Goal: Task Accomplishment & Management: Manage account settings

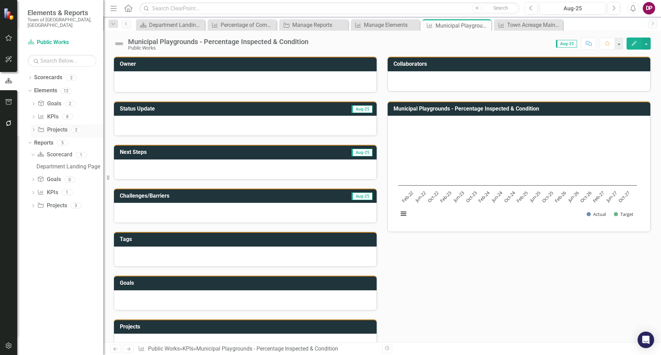
click at [35, 128] on div "Dropdown" at bounding box center [33, 131] width 5 height 6
click at [81, 138] on div "Implement the Brightly Work Order Management Platform." at bounding box center [78, 141] width 50 height 6
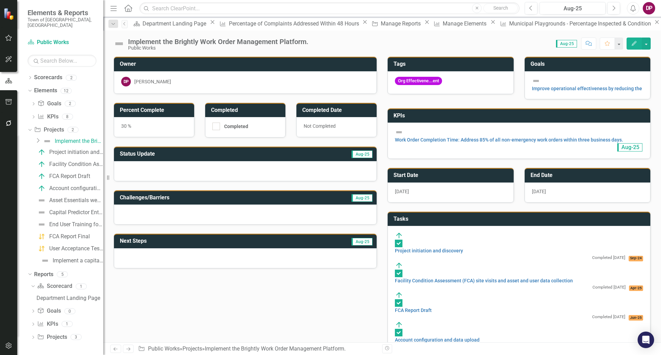
click at [635, 40] on button "Edit" at bounding box center [634, 44] width 15 height 12
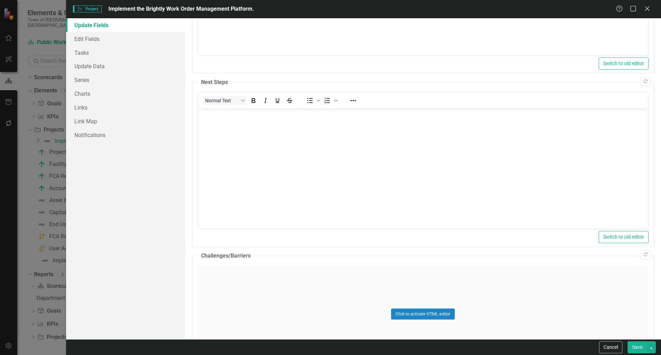
scroll to position [207, 0]
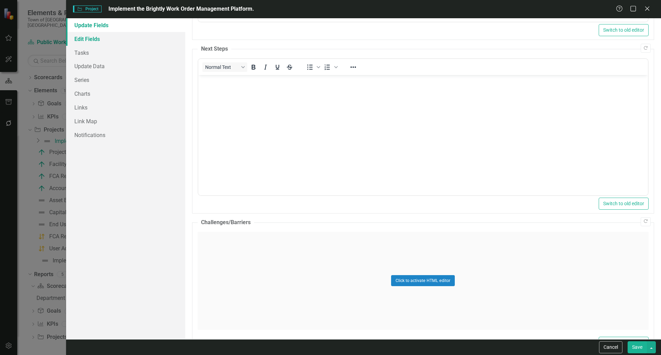
click at [84, 41] on link "Edit Fields" at bounding box center [125, 39] width 119 height 14
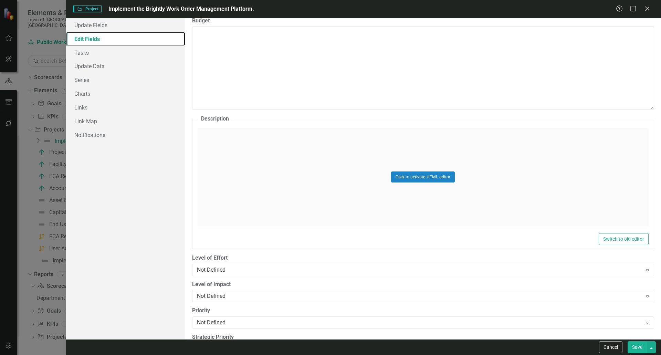
scroll to position [286, 0]
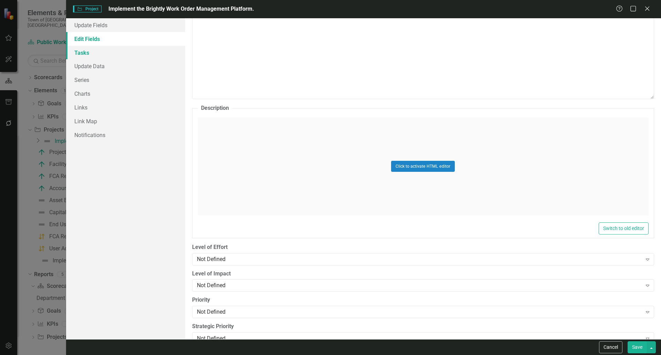
click at [76, 53] on link "Tasks" at bounding box center [125, 53] width 119 height 14
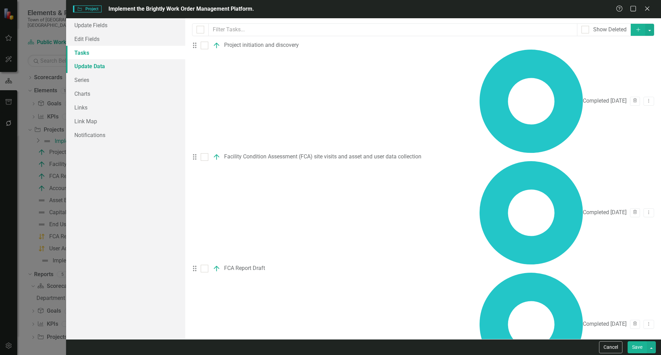
click at [81, 67] on link "Update Data" at bounding box center [125, 66] width 119 height 14
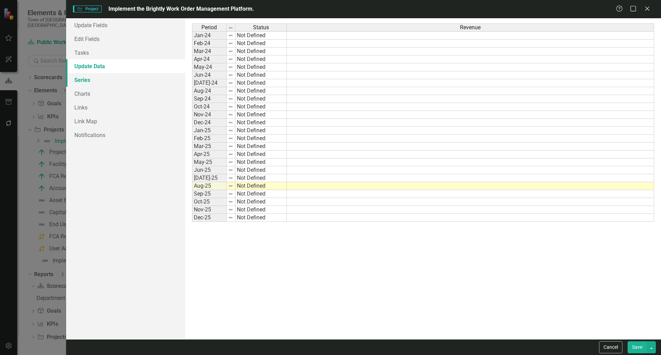
click at [83, 81] on link "Series" at bounding box center [125, 80] width 119 height 14
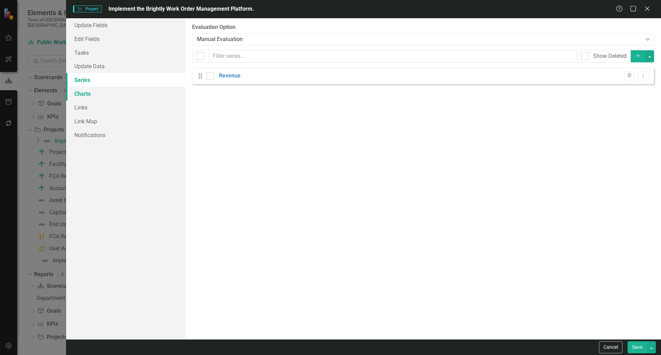
click at [76, 93] on link "Charts" at bounding box center [125, 94] width 119 height 14
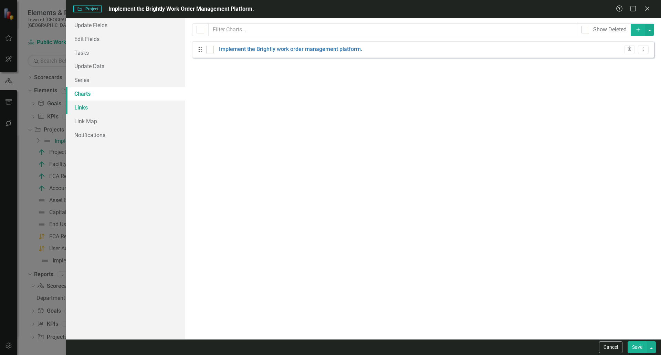
click at [74, 106] on link "Links" at bounding box center [125, 108] width 119 height 14
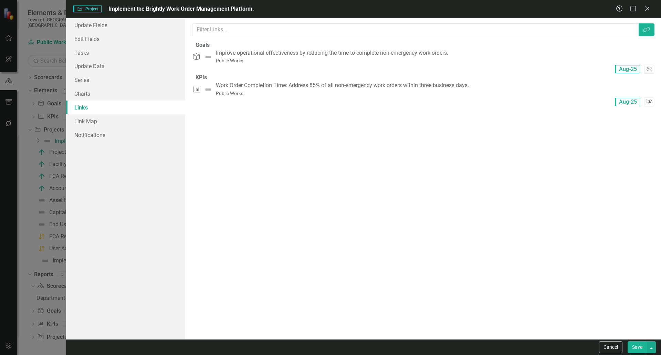
click at [647, 100] on icon "Unlink" at bounding box center [649, 101] width 5 height 4
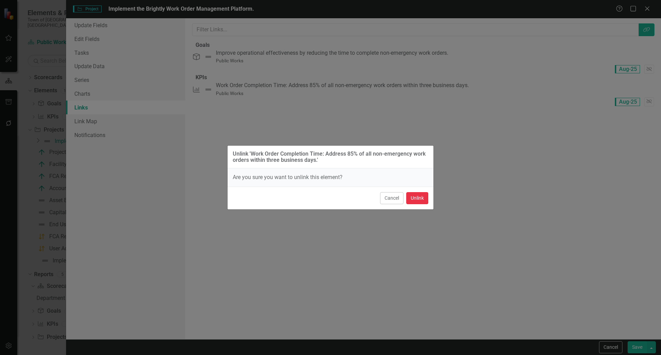
click at [419, 197] on button "Unlink" at bounding box center [417, 198] width 22 height 12
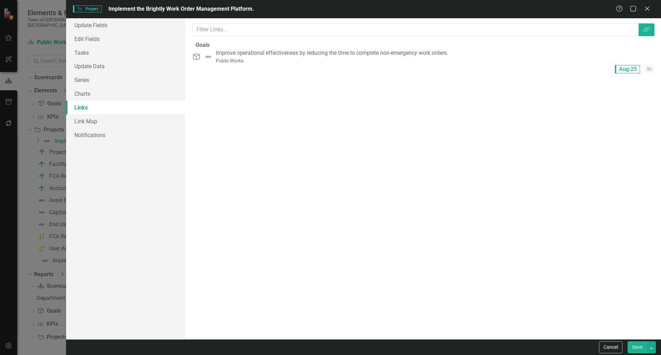
click at [638, 353] on button "Save" at bounding box center [637, 347] width 19 height 12
click at [647, 10] on icon "Close" at bounding box center [647, 8] width 9 height 7
checkbox input "false"
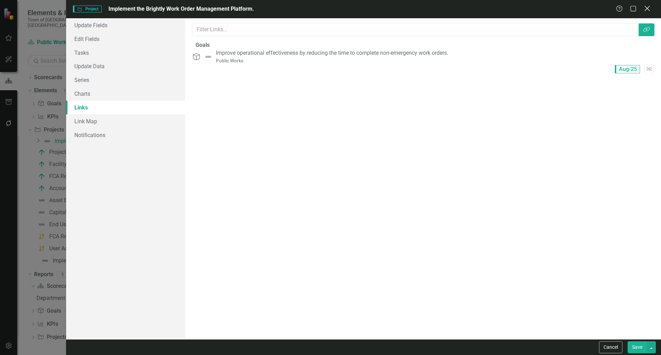
checkbox input "false"
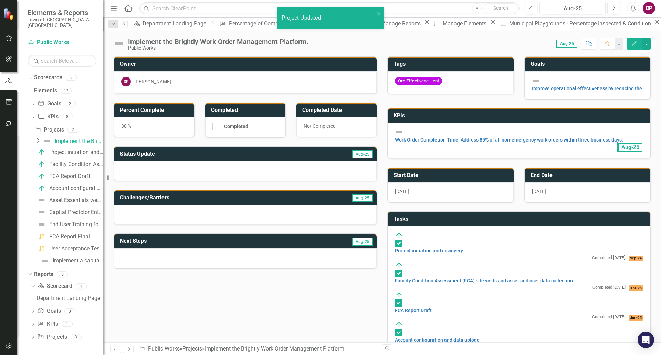
checkbox input "true"
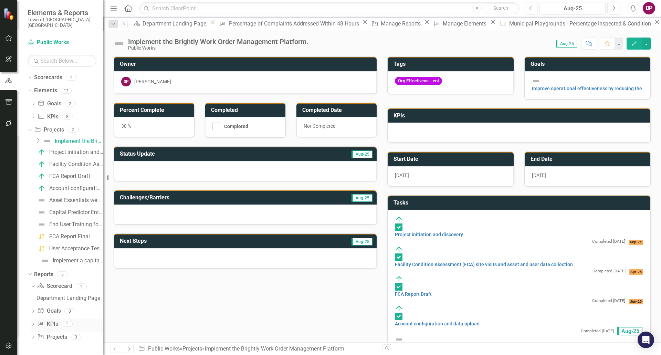
click at [54, 321] on link "KPI KPIs" at bounding box center [47, 324] width 21 height 8
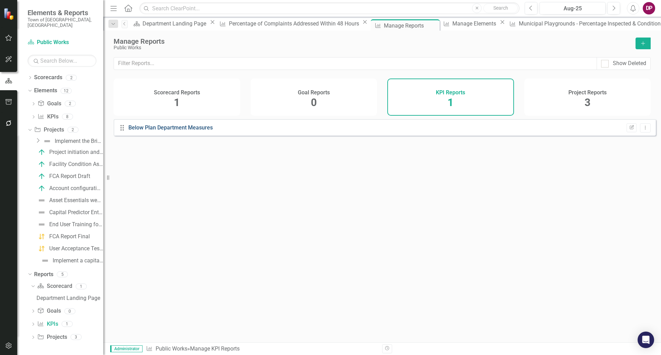
click at [181, 131] on link "Below Plan Department Measures" at bounding box center [170, 127] width 84 height 7
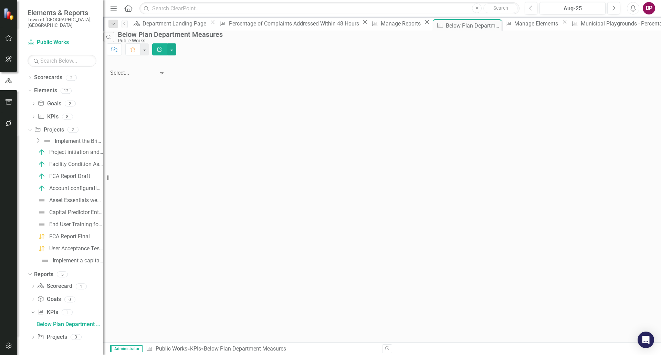
click at [167, 45] on button "Edit Report" at bounding box center [159, 49] width 15 height 12
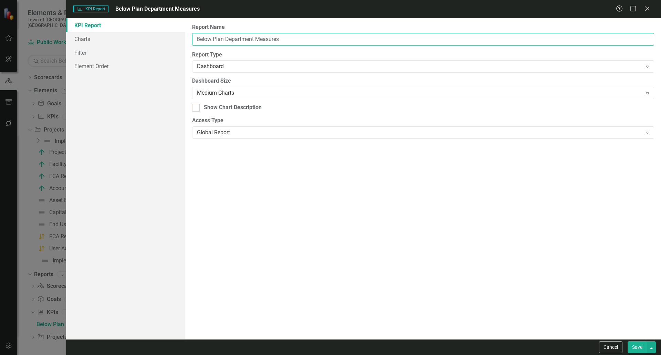
drag, startPoint x: 311, startPoint y: 37, endPoint x: -29, endPoint y: 30, distance: 339.9
click at [0, 30] on html "Elements & Reports Town of [GEOGRAPHIC_DATA], [GEOGRAPHIC_DATA] Scorecard Publi…" at bounding box center [330, 177] width 661 height 355
click at [646, 8] on icon at bounding box center [646, 8] width 5 height 5
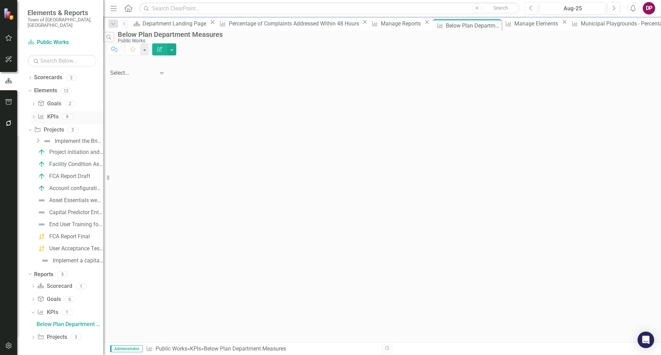
click at [56, 113] on link "KPI KPIs" at bounding box center [48, 117] width 21 height 8
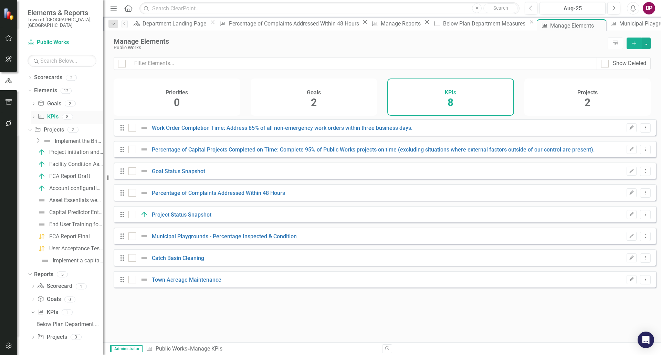
checkbox input "false"
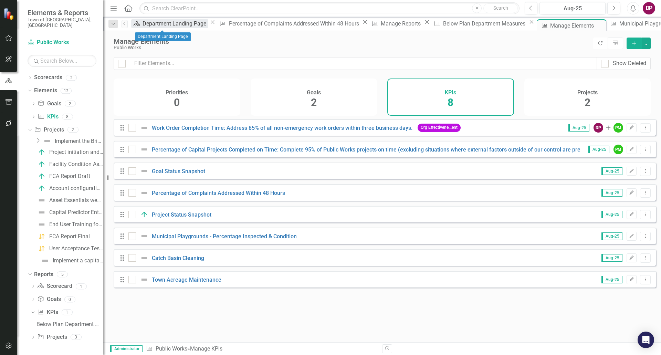
click at [157, 25] on div "Department Landing Page" at bounding box center [176, 23] width 66 height 9
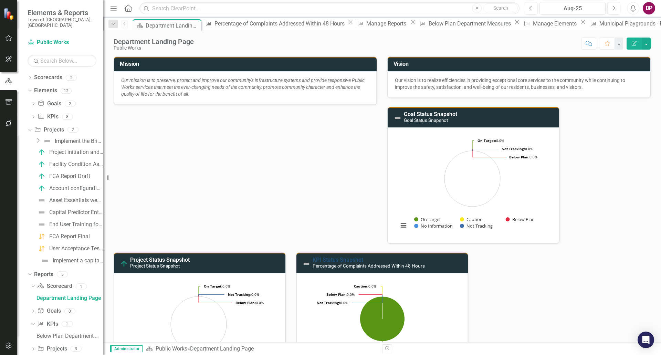
click at [329, 260] on link "KPI Status Snapshot" at bounding box center [338, 259] width 51 height 7
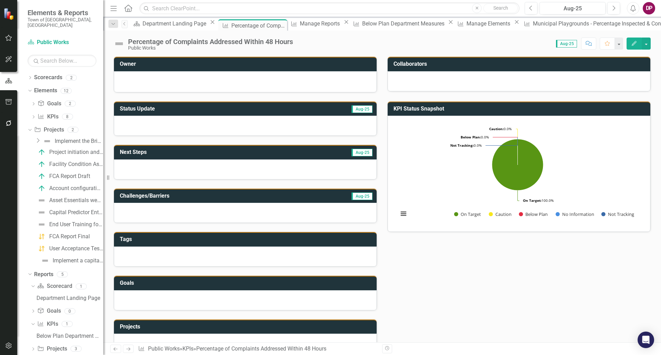
click at [632, 41] on icon "Edit" at bounding box center [634, 43] width 6 height 5
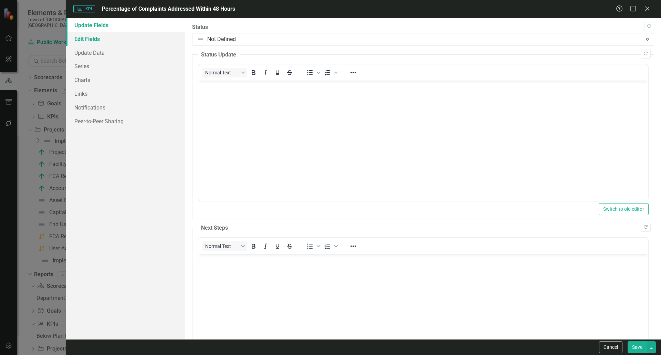
click at [92, 33] on link "Edit Fields" at bounding box center [125, 39] width 119 height 14
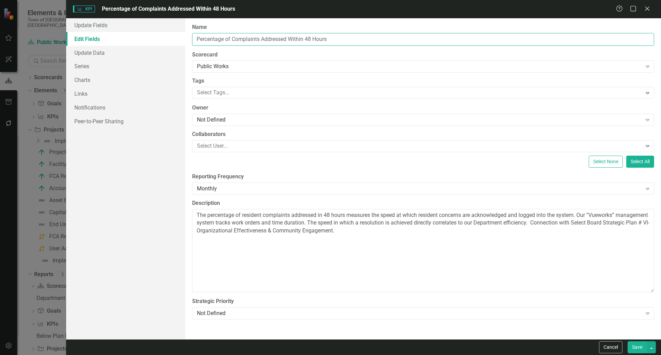
click at [260, 40] on input "Percentage of Complaints Addressed Within 48 Hours" at bounding box center [423, 39] width 462 height 13
paste input "Below Plan Department Measure"
type input "Below Plan Department Measures"
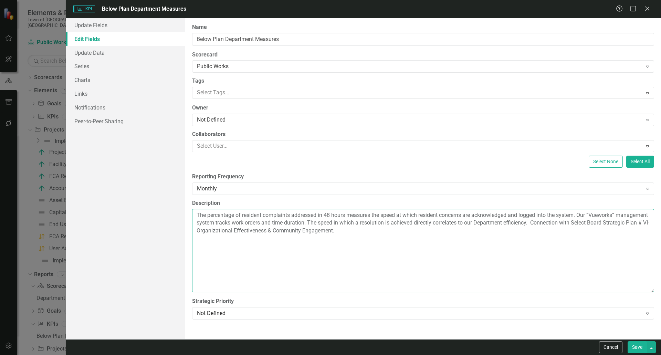
drag, startPoint x: 394, startPoint y: 235, endPoint x: 53, endPoint y: 190, distance: 344.1
click at [53, 190] on div "KPI KPI Below Plan Department Measures Help Maximize Close Update Fields Edit F…" at bounding box center [330, 177] width 661 height 355
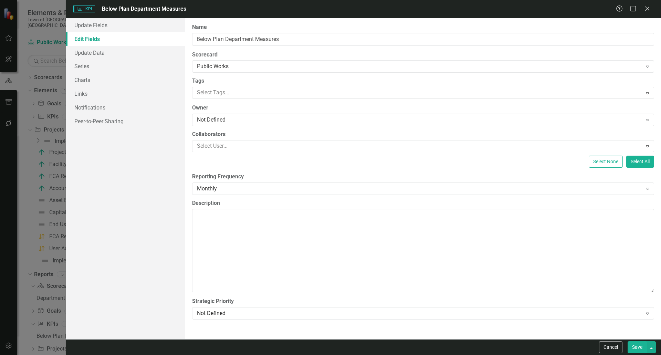
click at [635, 346] on button "Save" at bounding box center [637, 347] width 19 height 12
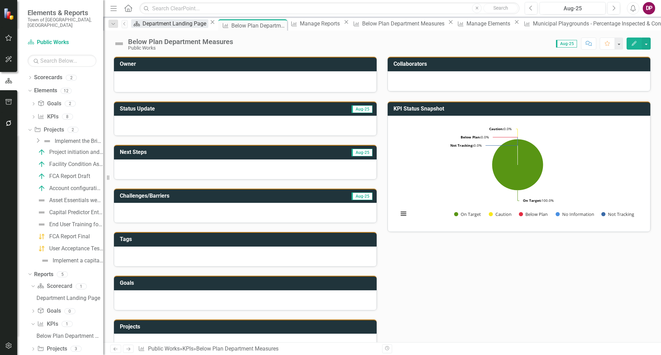
click at [170, 22] on div "Department Landing Page" at bounding box center [176, 23] width 66 height 9
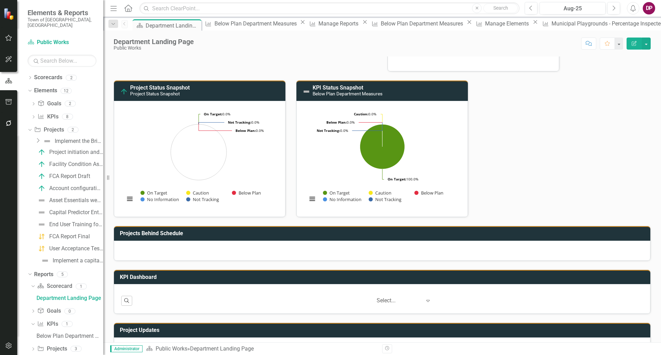
scroll to position [0, 0]
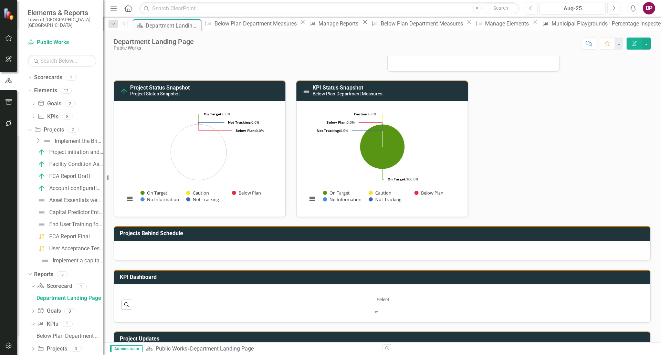
click at [414, 303] on div at bounding box center [404, 299] width 55 height 8
click at [408, 355] on div "8 charts per page" at bounding box center [330, 359] width 661 height 8
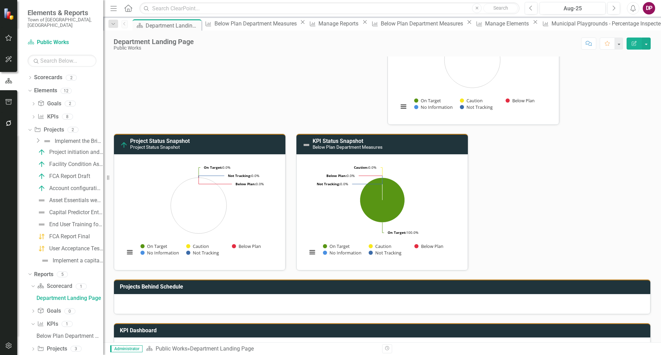
scroll to position [103, 0]
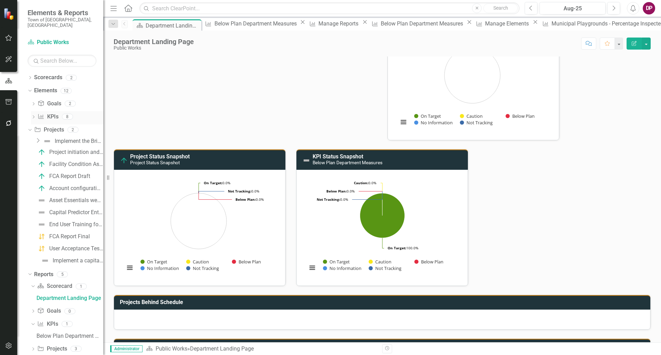
click at [51, 113] on link "KPI KPIs" at bounding box center [48, 117] width 21 height 8
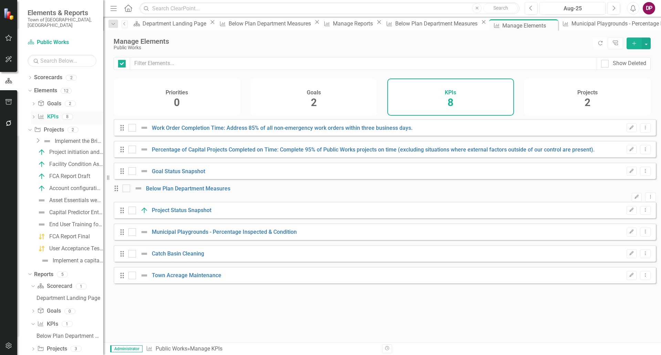
checkbox input "false"
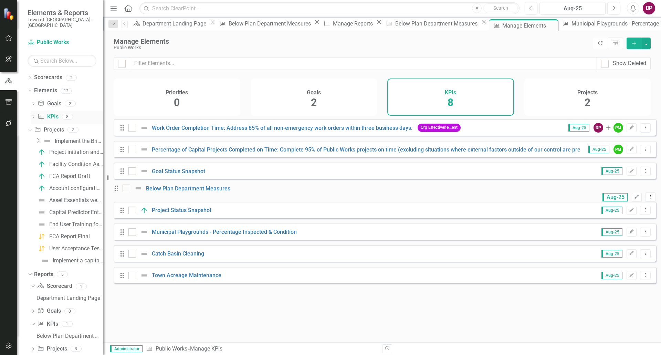
click at [32, 116] on icon "Dropdown" at bounding box center [33, 118] width 5 height 4
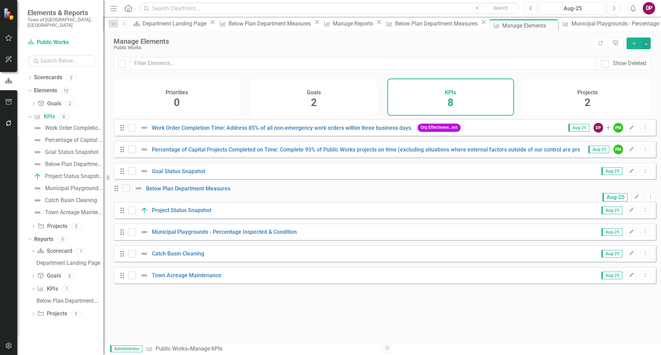
click at [635, 42] on icon "Add" at bounding box center [634, 43] width 6 height 5
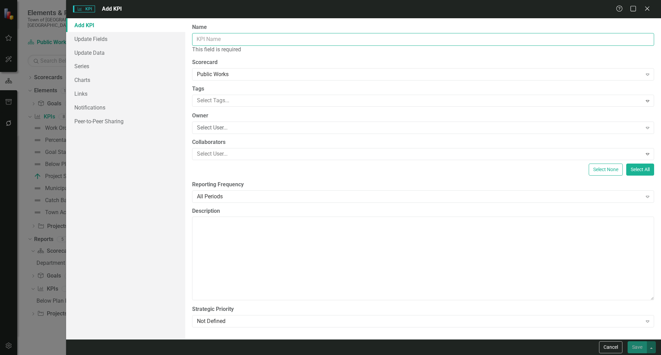
click at [251, 43] on input "Name" at bounding box center [423, 39] width 462 height 13
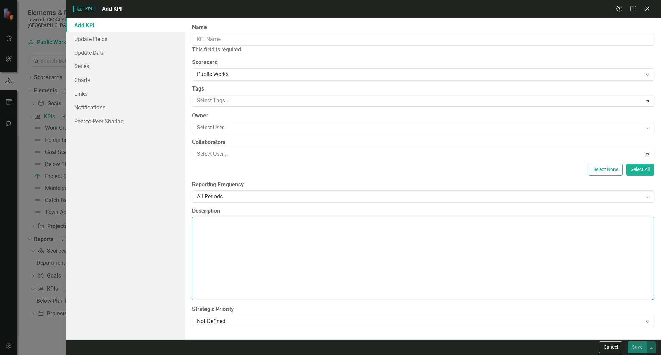
click at [251, 246] on textarea "Description" at bounding box center [423, 258] width 462 height 83
paste textarea "The percentage of resident complaints addressed in 48 hours measures the speed …"
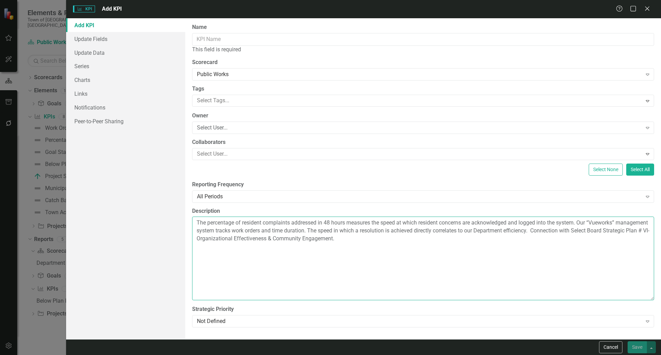
type textarea "The percentage of resident complaints addressed in 48 hours measures the speed …"
click at [458, 270] on textarea "The percentage of resident complaints addressed in 48 hours measures the speed …" at bounding box center [423, 258] width 462 height 83
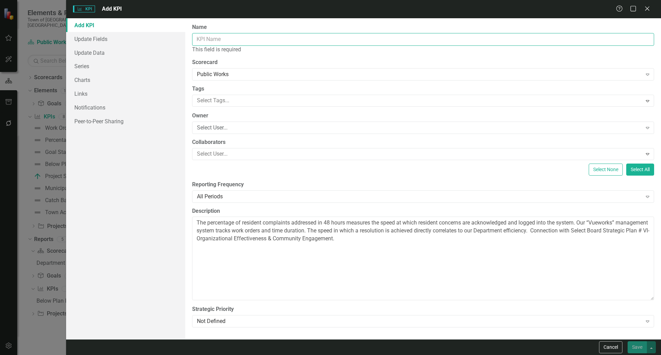
click at [244, 36] on input "Name" at bounding box center [423, 39] width 462 height 13
paste input "2. Percentage of Resident Complaints Addressed Within 48 Hours:"
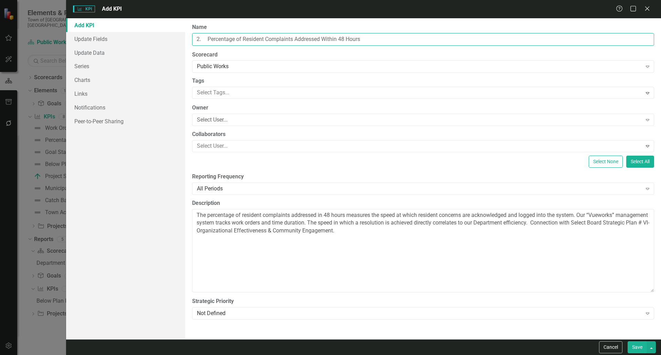
drag, startPoint x: 209, startPoint y: 40, endPoint x: 44, endPoint y: 30, distance: 164.5
click at [44, 30] on div "KPI KPI Add KPI Help Maximize Close Add KPI Update Fields Update Data Series Ch…" at bounding box center [330, 177] width 661 height 355
type input "Percentage of Resident Complaints Addressed Within 48 Hours"
click at [223, 91] on div at bounding box center [418, 92] width 448 height 9
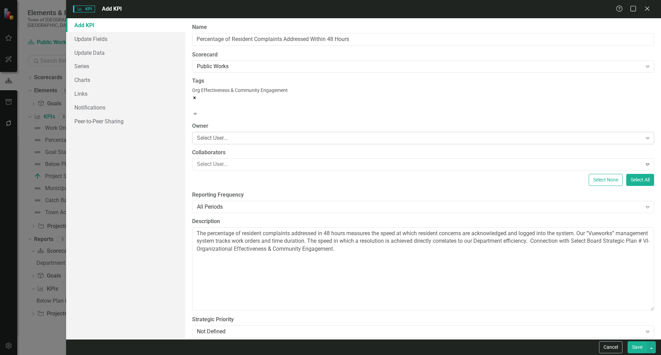
click at [260, 134] on div "Select User..." at bounding box center [419, 138] width 445 height 8
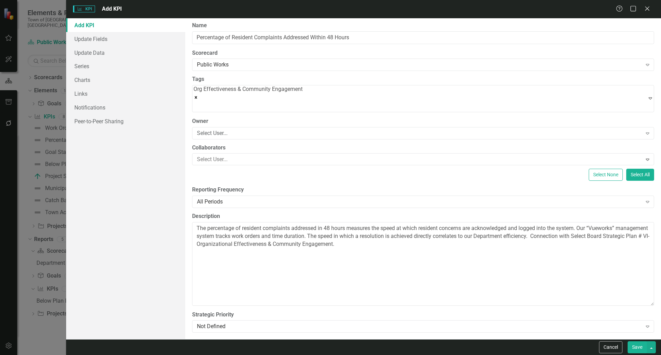
scroll to position [2, 0]
click at [437, 322] on div "Not Defined" at bounding box center [419, 326] width 445 height 8
click at [637, 346] on button "Save" at bounding box center [637, 347] width 19 height 12
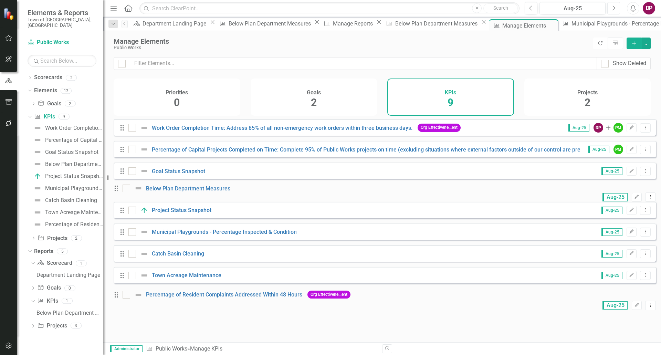
click at [612, 11] on button "Next" at bounding box center [613, 8] width 13 height 12
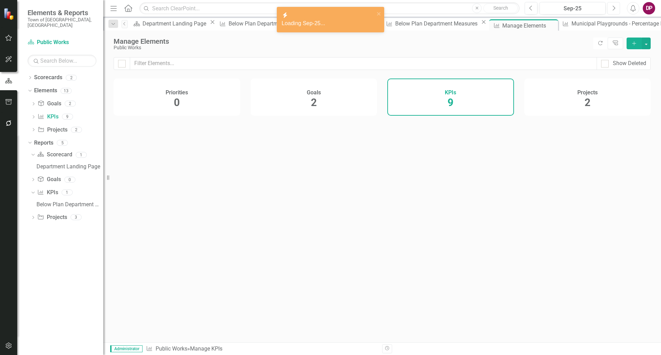
checkbox input "false"
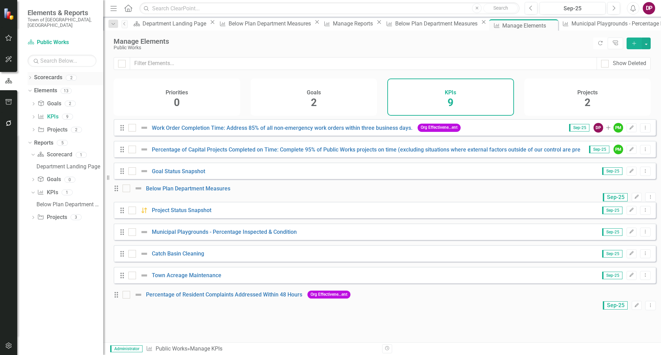
click at [28, 72] on div "Dropdown Scorecards 2" at bounding box center [66, 78] width 76 height 13
click at [30, 76] on icon "Dropdown" at bounding box center [30, 78] width 5 height 4
click at [34, 89] on icon at bounding box center [34, 90] width 2 height 3
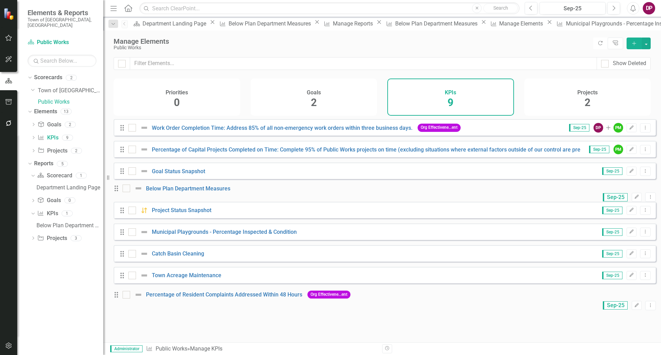
click at [55, 100] on link "Public Works" at bounding box center [70, 102] width 65 height 8
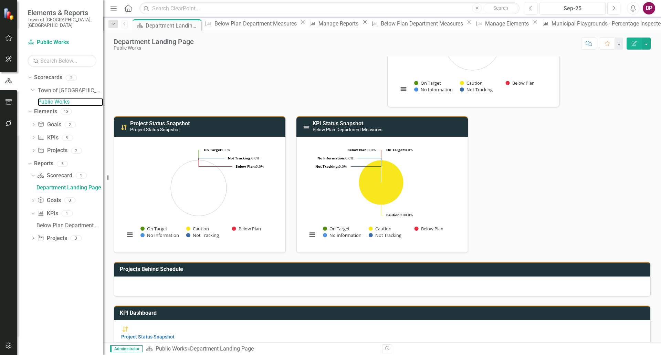
scroll to position [134, 0]
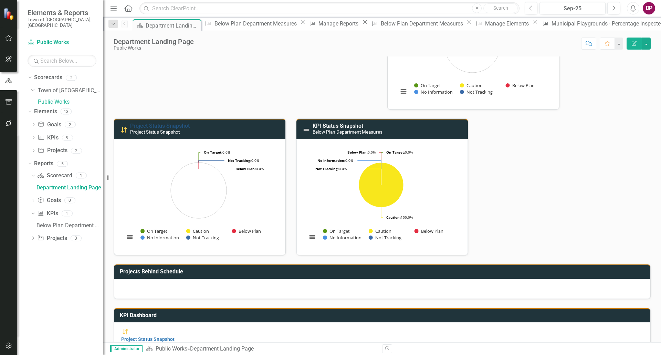
click at [180, 124] on link "Project Status Snapshot" at bounding box center [160, 126] width 60 height 7
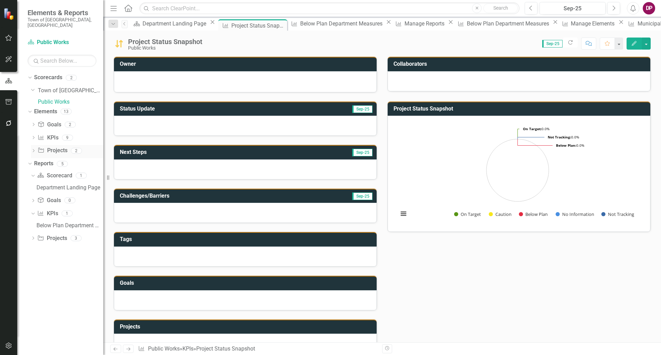
click at [42, 149] on icon at bounding box center [41, 150] width 6 height 5
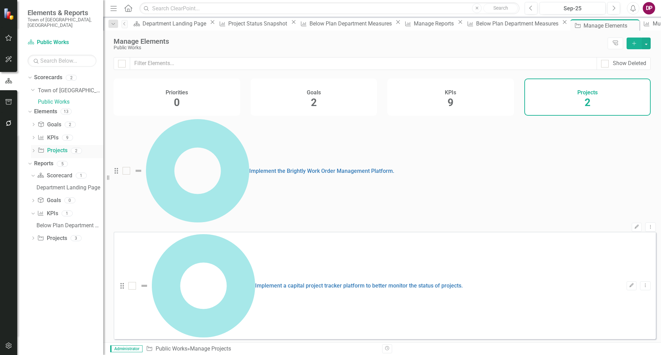
checkbox input "false"
click at [255, 283] on link "Implement a capital project tracker platform to better monitor the status of pr…" at bounding box center [359, 286] width 208 height 7
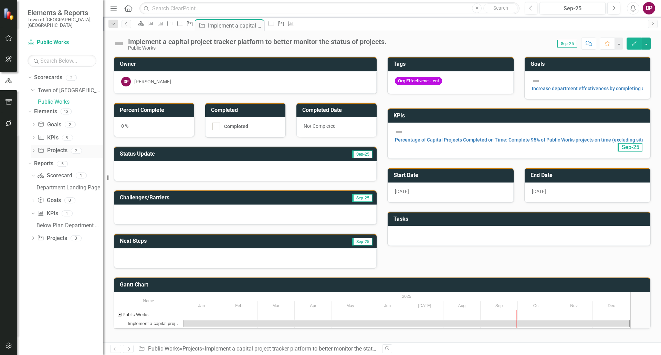
click at [55, 148] on link "Project Projects" at bounding box center [53, 151] width 30 height 8
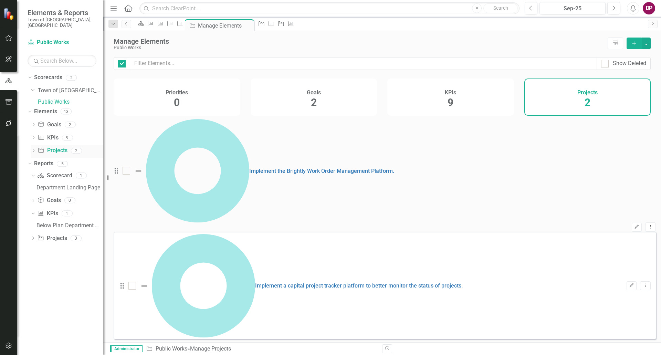
checkbox input "false"
click at [249, 168] on link "Implement the Brightly Work Order Management Platform." at bounding box center [321, 171] width 145 height 7
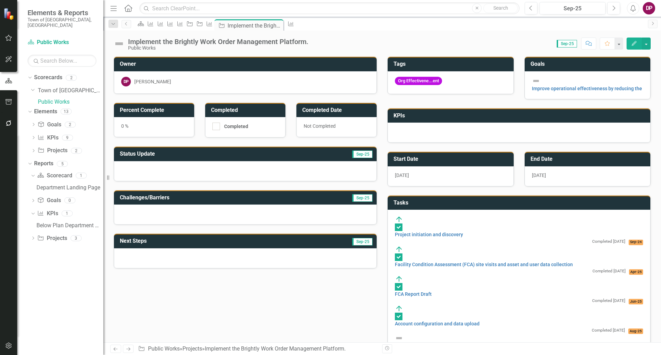
click at [534, 129] on div at bounding box center [519, 133] width 263 height 20
click at [636, 45] on icon "Edit" at bounding box center [634, 43] width 6 height 5
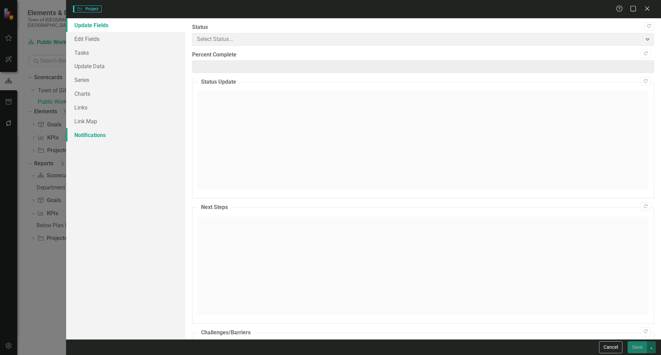
type input "0"
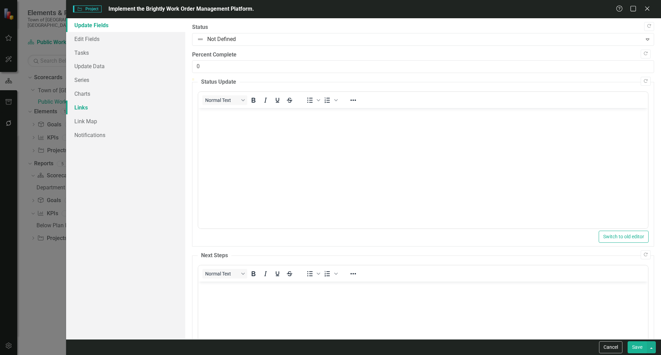
click at [89, 110] on link "Links" at bounding box center [125, 108] width 119 height 14
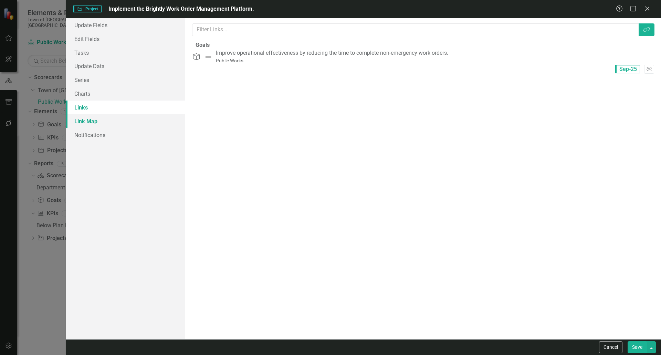
click at [88, 121] on link "Link Map" at bounding box center [125, 121] width 119 height 14
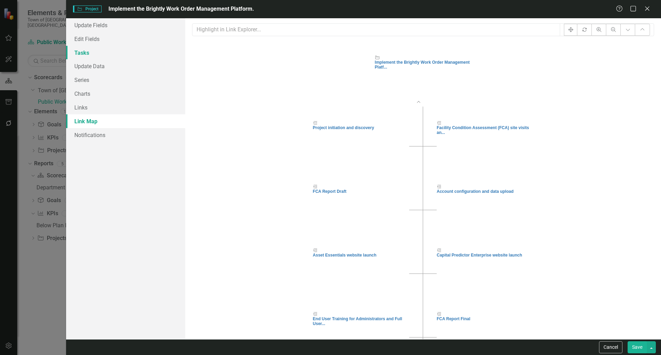
click at [87, 52] on link "Tasks" at bounding box center [125, 53] width 119 height 14
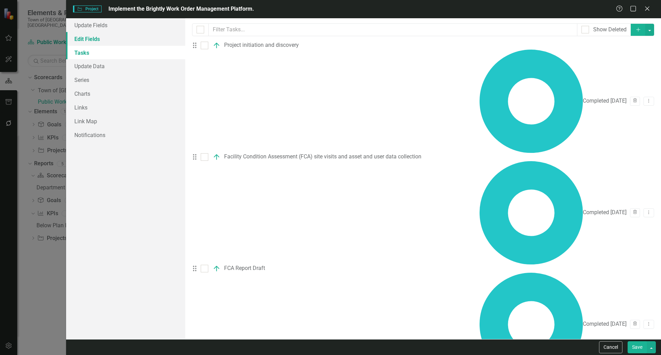
click at [92, 42] on link "Edit Fields" at bounding box center [125, 39] width 119 height 14
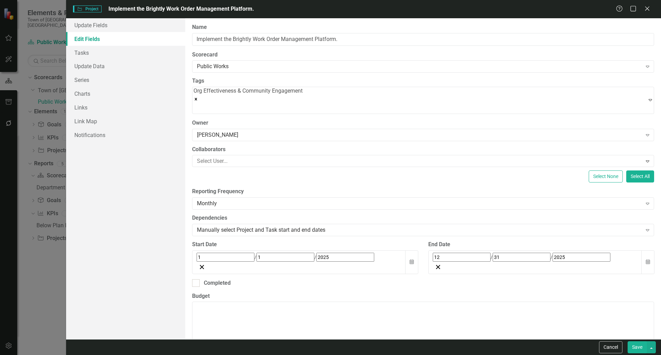
click at [344, 188] on label "Reporting Frequency" at bounding box center [423, 192] width 462 height 8
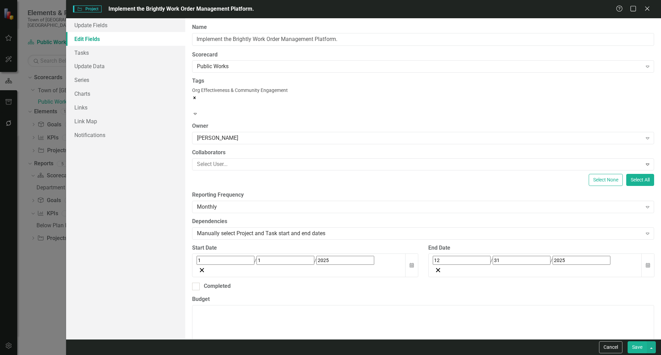
click at [198, 111] on icon "Expand" at bounding box center [195, 113] width 6 height 5
click at [132, 259] on div "Update Fields Edit Fields Tasks Update Data Series Charts Links Link Map Notifi…" at bounding box center [125, 178] width 119 height 321
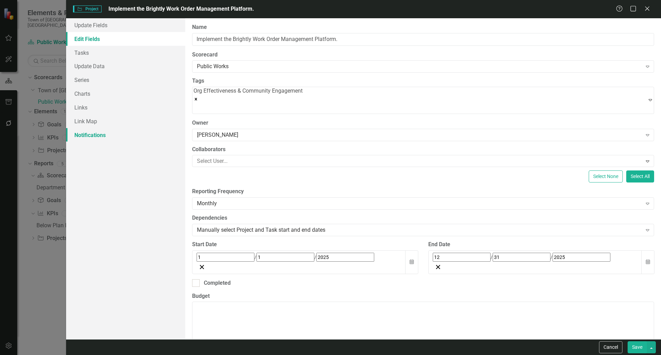
click at [87, 135] on link "Notifications" at bounding box center [125, 135] width 119 height 14
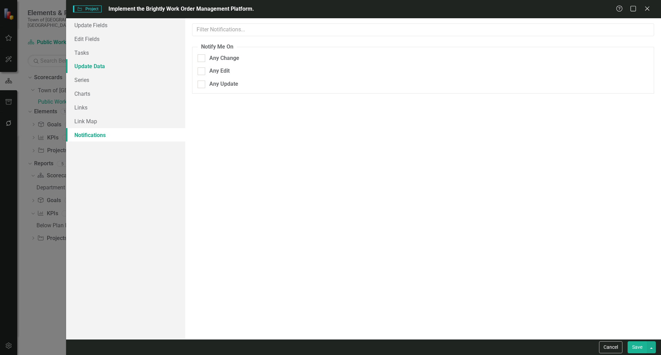
click at [97, 66] on link "Update Data" at bounding box center [125, 66] width 119 height 14
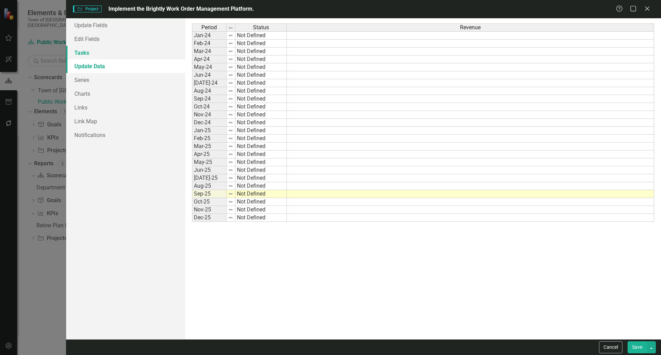
click at [84, 53] on link "Tasks" at bounding box center [125, 53] width 119 height 14
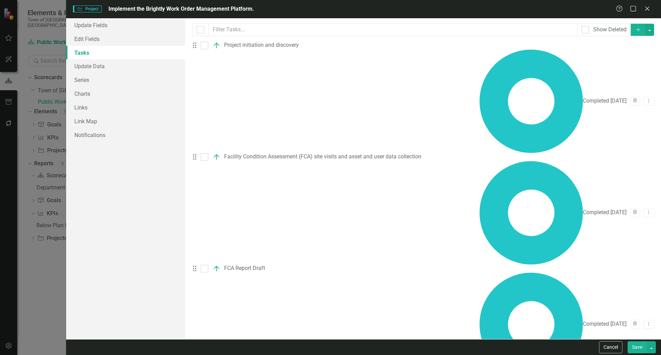
checkbox input "false"
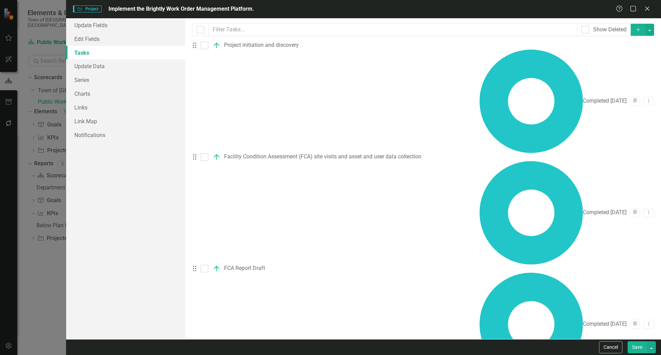
click at [616, 145] on link "Edit Edit Task" at bounding box center [621, 147] width 54 height 13
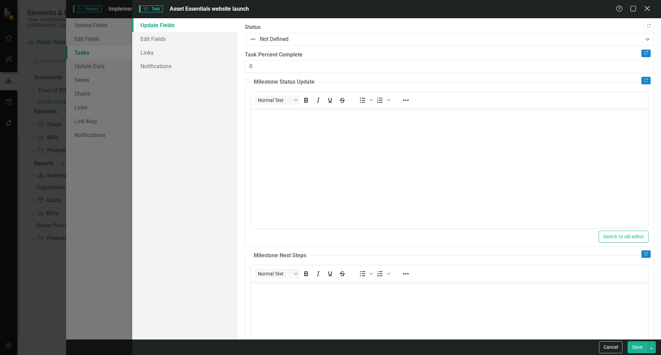
click at [650, 7] on icon "Close" at bounding box center [647, 8] width 9 height 7
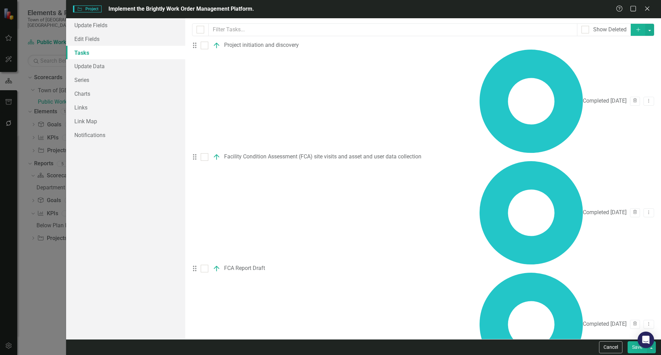
click at [650, 7] on icon "Close" at bounding box center [647, 9] width 7 height 6
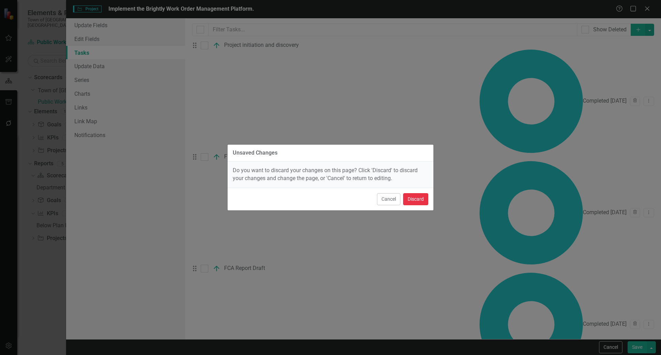
click at [426, 199] on button "Discard" at bounding box center [415, 199] width 25 height 12
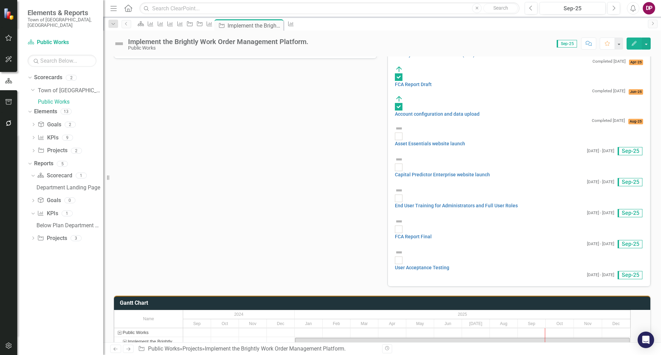
scroll to position [211, 0]
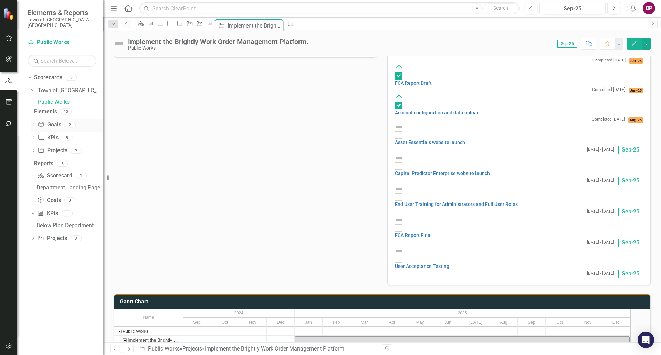
click at [48, 125] on link "Goal Goals" at bounding box center [49, 125] width 23 height 8
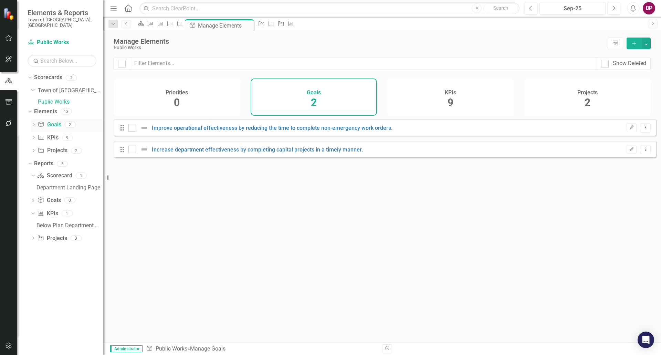
checkbox input "false"
click at [52, 136] on link "KPI KPIs" at bounding box center [48, 138] width 21 height 8
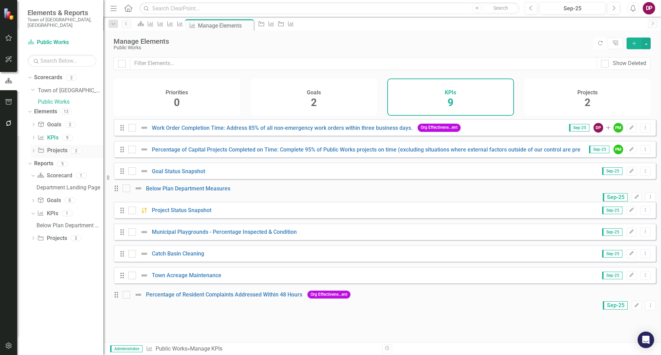
click at [53, 149] on link "Project Projects" at bounding box center [53, 151] width 30 height 8
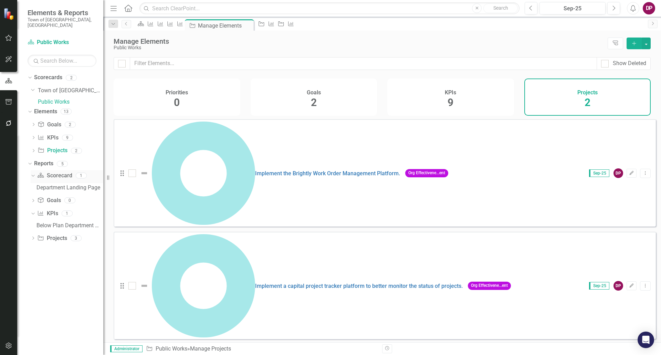
click at [51, 177] on link "Scorecard Scorecard" at bounding box center [54, 176] width 35 height 8
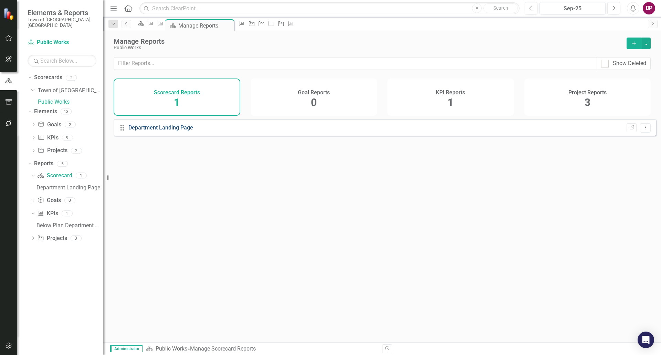
click at [172, 129] on link "Department Landing Page" at bounding box center [160, 127] width 65 height 7
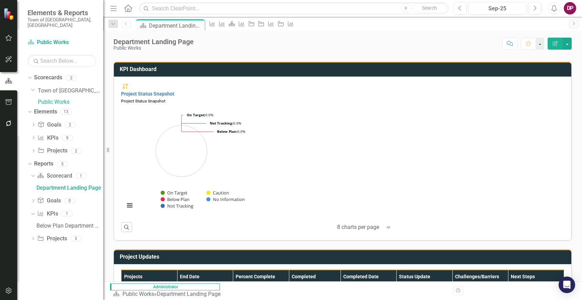
scroll to position [0, 0]
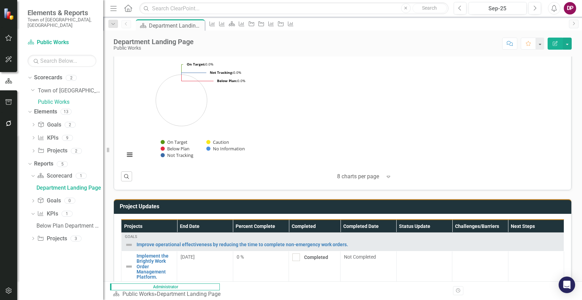
scroll to position [366, 0]
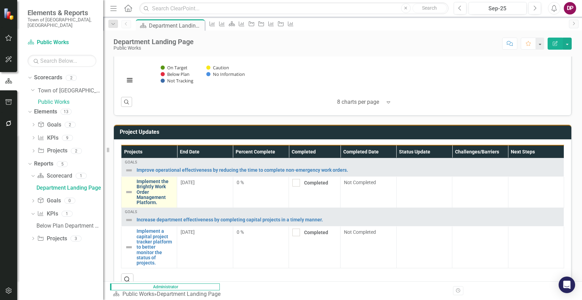
click at [144, 202] on link "Implement the Brightly Work Order Management Platform." at bounding box center [155, 192] width 37 height 27
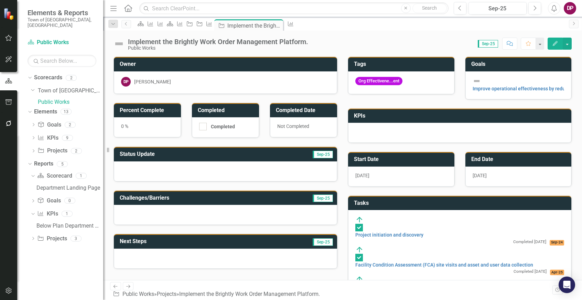
drag, startPoint x: 123, startPoint y: 119, endPoint x: 502, endPoint y: 44, distance: 386.5
click at [126, 117] on div "0 %" at bounding box center [147, 127] width 67 height 20
click at [557, 43] on icon "Edit" at bounding box center [556, 43] width 6 height 5
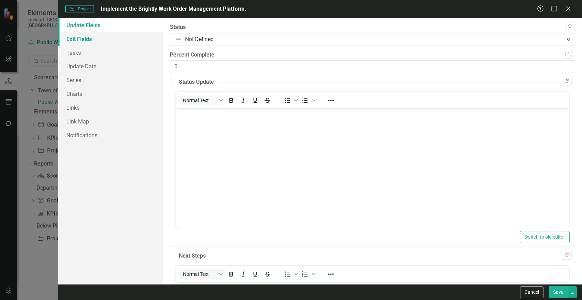
click at [89, 41] on link "Edit Fields" at bounding box center [110, 39] width 105 height 14
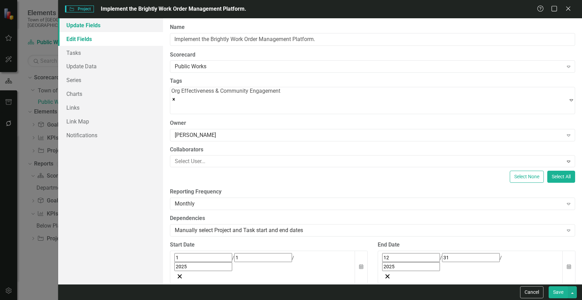
click at [69, 26] on link "Update Fields" at bounding box center [110, 25] width 105 height 14
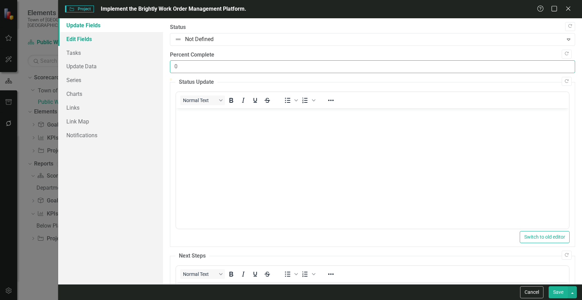
drag, startPoint x: 198, startPoint y: 66, endPoint x: 59, endPoint y: 43, distance: 141.7
click at [56, 54] on div "Project Project Implement the Brightly Work Order Management Platform. Help Max…" at bounding box center [291, 150] width 582 height 300
type input "30"
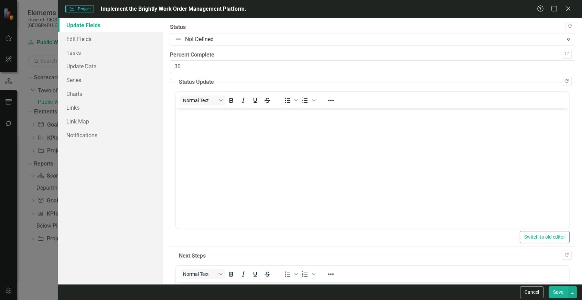
click at [552, 291] on button "Save" at bounding box center [558, 292] width 19 height 12
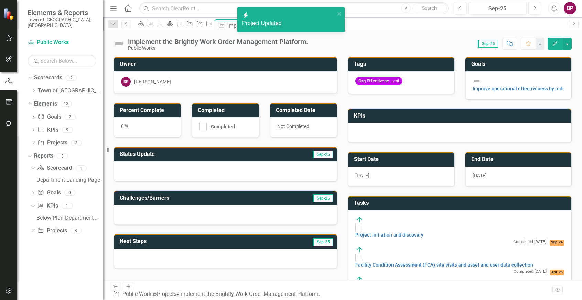
checkbox input "false"
checkbox input "true"
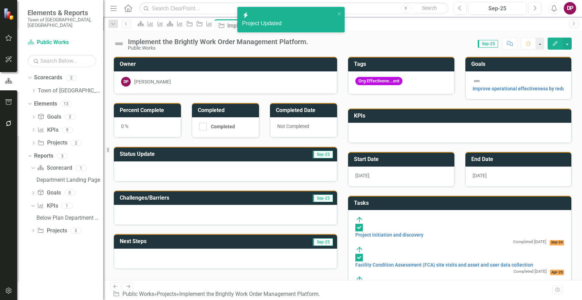
checkbox input "true"
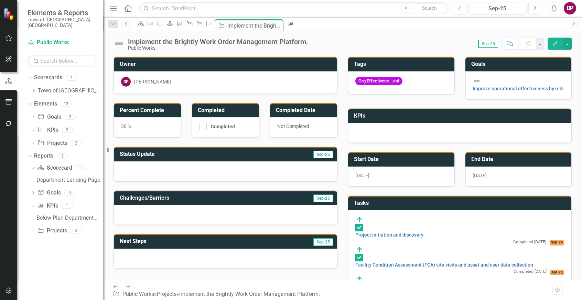
click at [125, 25] on icon "Previous" at bounding box center [127, 24] width 6 height 4
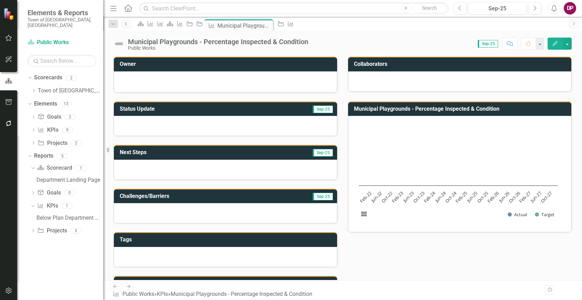
click at [125, 25] on icon "Previous" at bounding box center [127, 24] width 6 height 4
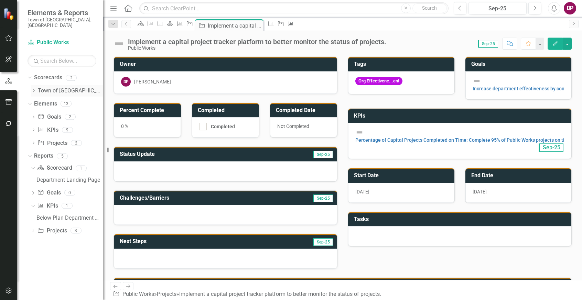
click at [64, 87] on link "Town of [GEOGRAPHIC_DATA]" at bounding box center [70, 91] width 65 height 8
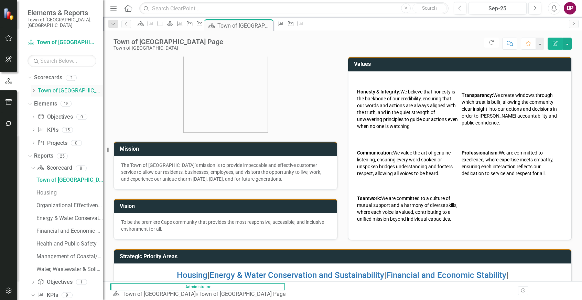
click at [33, 89] on icon at bounding box center [34, 90] width 2 height 3
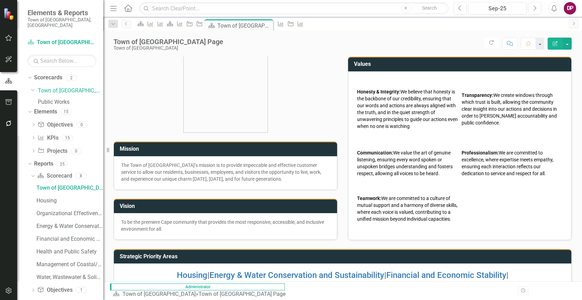
click at [57, 98] on link "Public Works" at bounding box center [70, 102] width 65 height 8
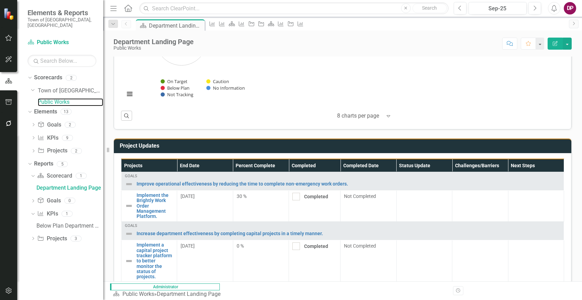
scroll to position [363, 0]
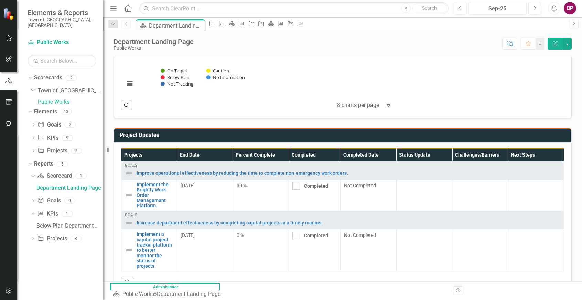
click at [428, 138] on div "Project Updates Projects End Date Percent Complete Completed Completed Date Sta…" at bounding box center [342, 207] width 469 height 177
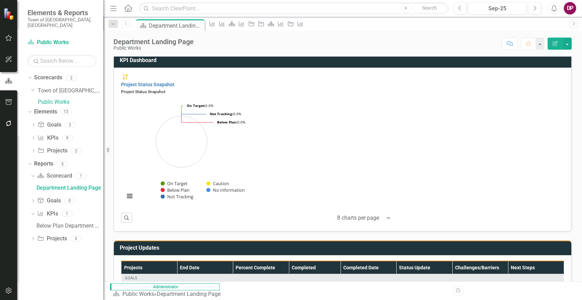
scroll to position [225, 0]
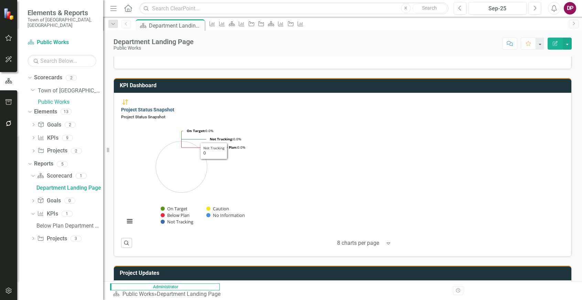
click at [163, 107] on link "Project Status Snapshot" at bounding box center [147, 110] width 53 height 6
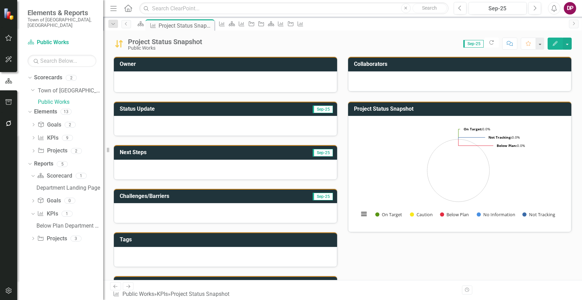
click at [549, 41] on button "Edit" at bounding box center [555, 44] width 15 height 12
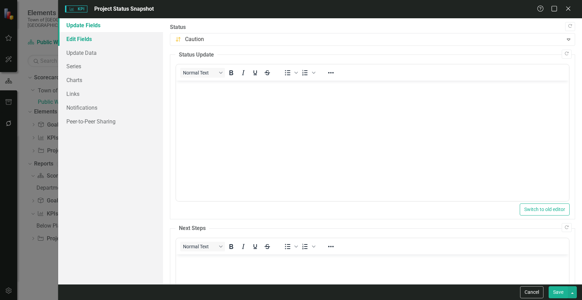
click at [65, 36] on link "Edit Fields" at bounding box center [110, 39] width 105 height 14
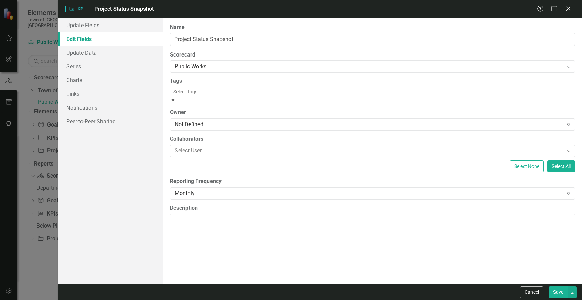
click at [203, 89] on div at bounding box center [374, 91] width 406 height 8
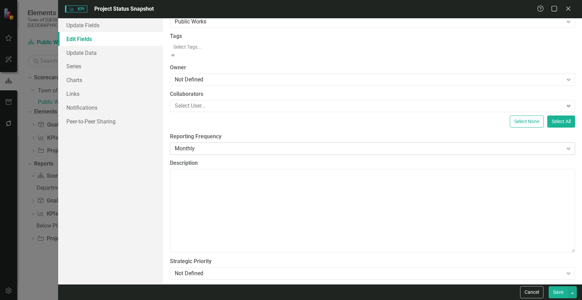
scroll to position [45, 0]
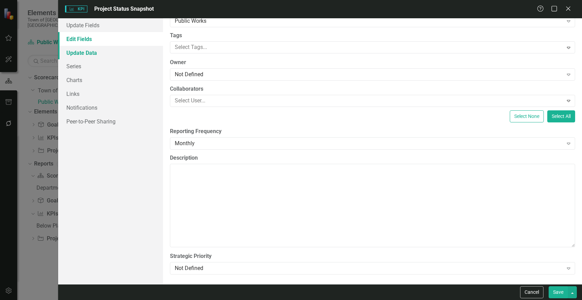
click at [88, 56] on link "Update Data" at bounding box center [110, 53] width 105 height 14
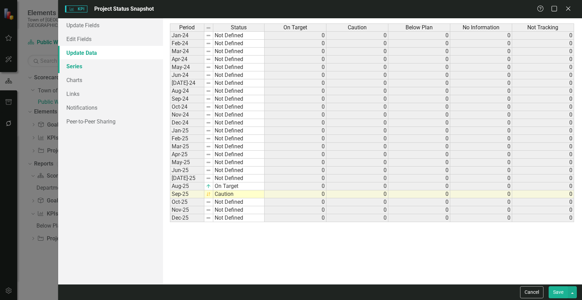
click at [78, 66] on link "Series" at bounding box center [110, 66] width 105 height 14
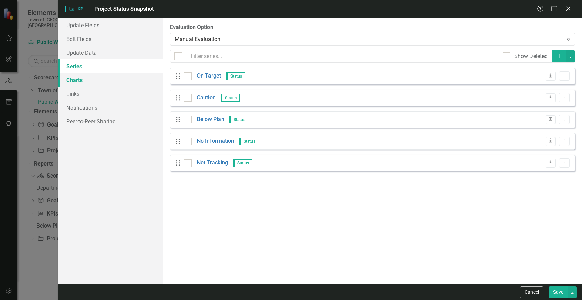
click at [80, 81] on link "Charts" at bounding box center [110, 80] width 105 height 14
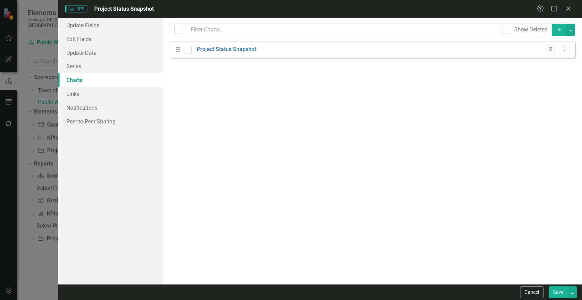
click at [178, 51] on icon "Drag" at bounding box center [178, 49] width 9 height 7
click at [566, 51] on icon "Dropdown Menu" at bounding box center [565, 49] width 6 height 4
click at [550, 60] on link "Edit Edit Chart" at bounding box center [542, 60] width 54 height 13
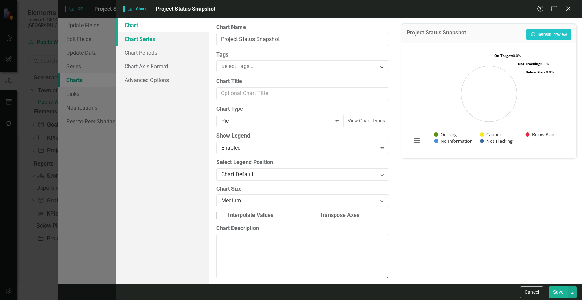
click at [145, 41] on link "Chart Series" at bounding box center [162, 39] width 93 height 14
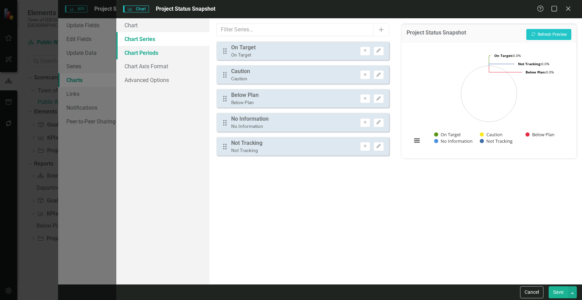
click at [147, 54] on link "Chart Periods" at bounding box center [162, 53] width 93 height 14
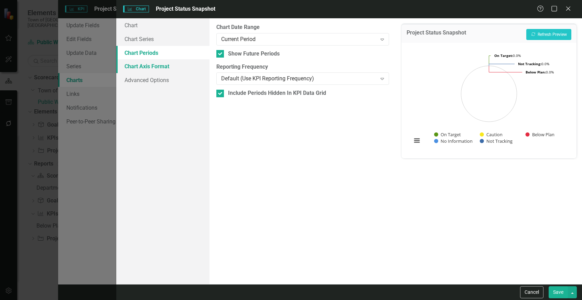
click at [151, 62] on link "Chart Axis Format" at bounding box center [162, 66] width 93 height 14
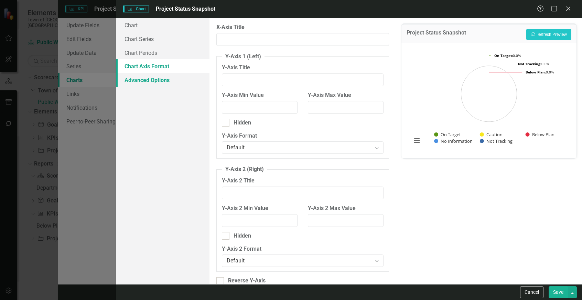
click at [150, 82] on link "Advanced Options" at bounding box center [162, 80] width 93 height 14
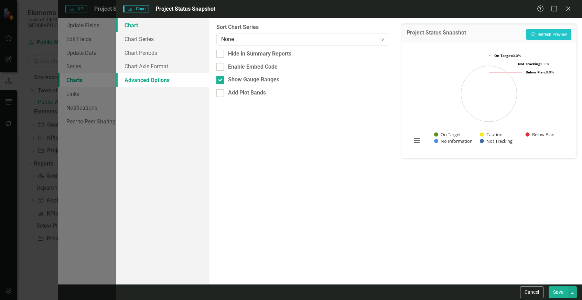
click at [143, 28] on link "Chart" at bounding box center [162, 25] width 93 height 14
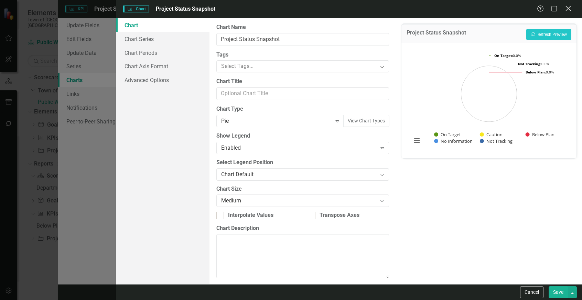
click at [570, 7] on icon "Close" at bounding box center [568, 8] width 9 height 7
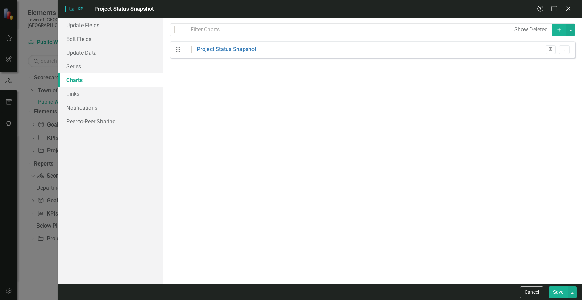
click at [570, 7] on icon "Close" at bounding box center [568, 9] width 7 height 6
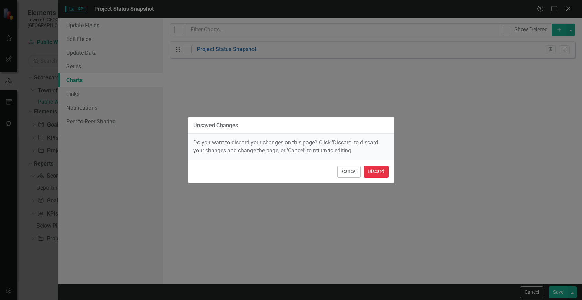
click at [379, 169] on button "Discard" at bounding box center [376, 171] width 25 height 12
